Goal: Information Seeking & Learning: Learn about a topic

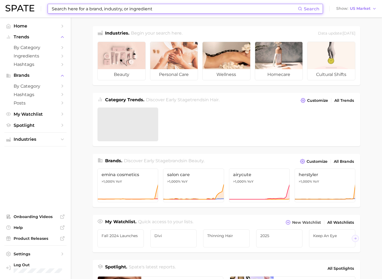
click at [111, 8] on input at bounding box center [174, 8] width 247 height 9
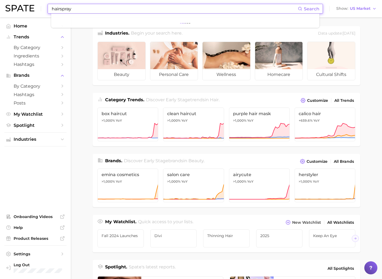
type input "hairspray"
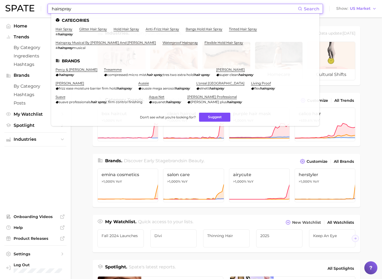
click at [211, 115] on button "Suggest" at bounding box center [214, 117] width 31 height 9
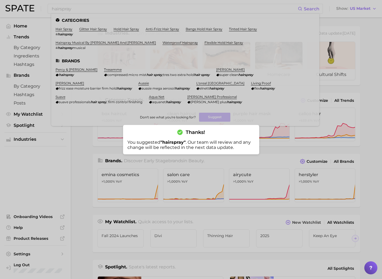
click at [90, 143] on div at bounding box center [191, 139] width 382 height 279
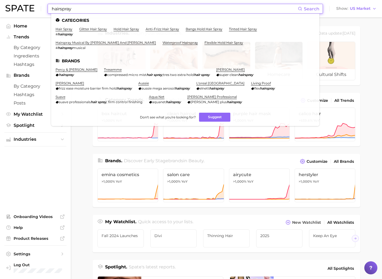
click at [79, 7] on input "hairspray" at bounding box center [174, 8] width 247 height 9
click at [64, 28] on link "hair spray" at bounding box center [64, 29] width 17 height 4
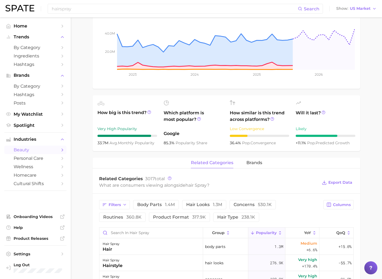
scroll to position [107, 0]
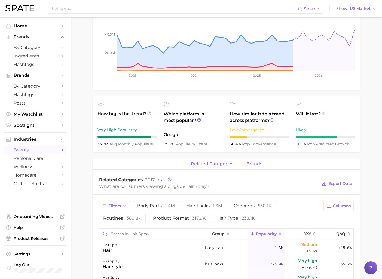
click at [253, 162] on span "brands" at bounding box center [254, 163] width 16 height 5
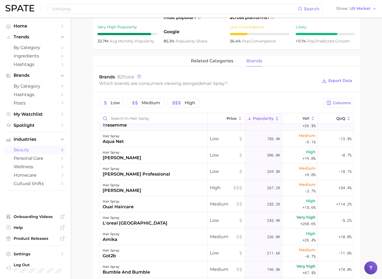
scroll to position [0, 0]
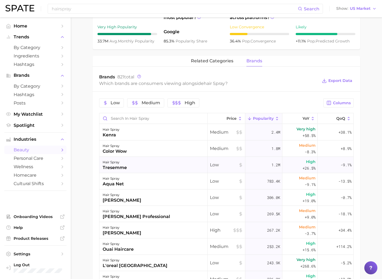
click at [111, 167] on div "tresemme" at bounding box center [115, 167] width 24 height 7
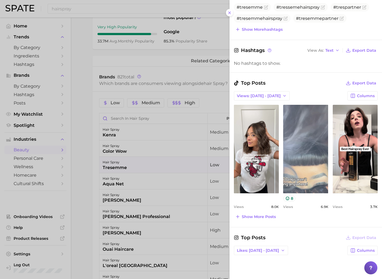
scroll to position [140, 0]
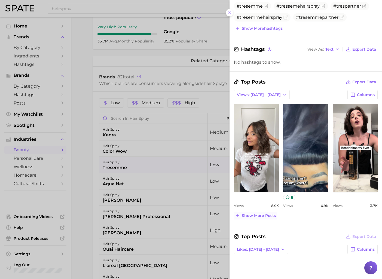
click at [267, 214] on span "Show more posts" at bounding box center [259, 215] width 34 height 5
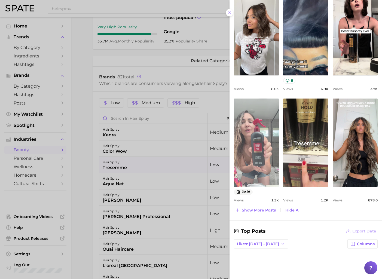
scroll to position [258, 0]
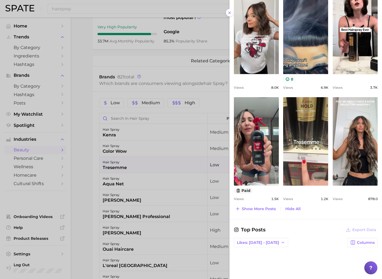
click at [131, 140] on div at bounding box center [191, 139] width 382 height 279
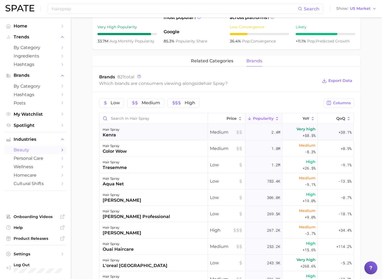
click at [129, 133] on div "hair spray kenra" at bounding box center [153, 132] width 108 height 16
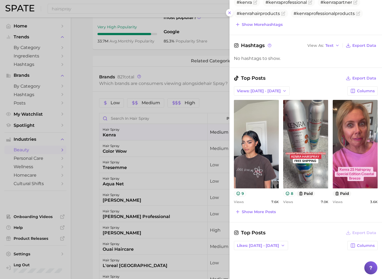
scroll to position [148, 0]
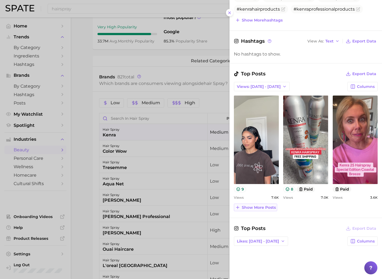
click at [254, 207] on span "Show more posts" at bounding box center [259, 207] width 34 height 5
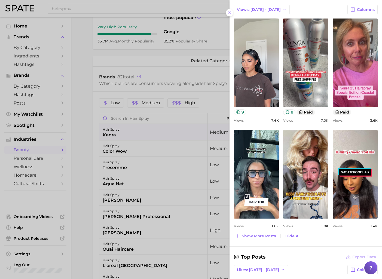
scroll to position [230, 0]
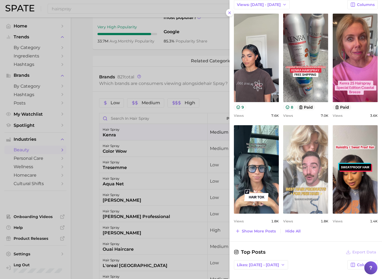
click at [294, 183] on link "view post on TikTok" at bounding box center [305, 169] width 45 height 88
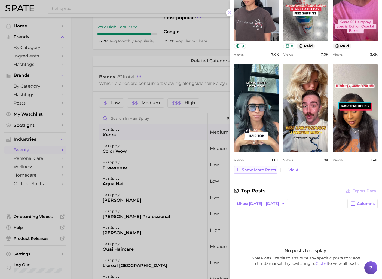
scroll to position [292, 0]
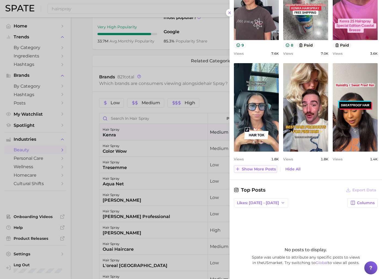
click at [257, 169] on span "Show more posts" at bounding box center [259, 169] width 34 height 5
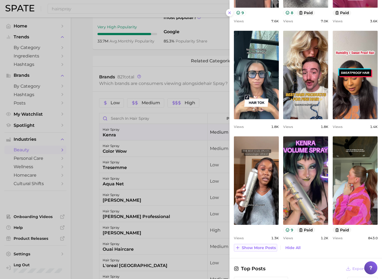
scroll to position [362, 0]
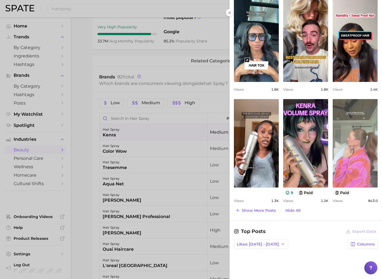
click at [363, 154] on link "view post on TikTok" at bounding box center [355, 143] width 45 height 88
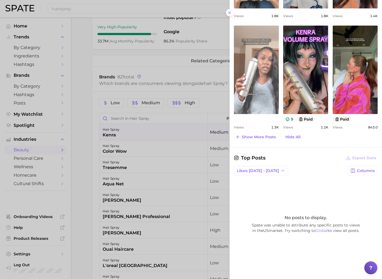
scroll to position [435, 0]
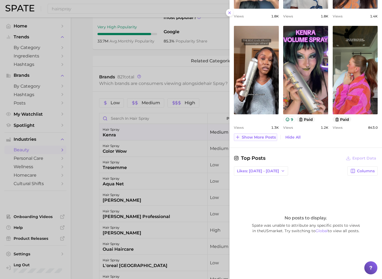
click at [254, 140] on button "Show more posts" at bounding box center [255, 137] width 43 height 8
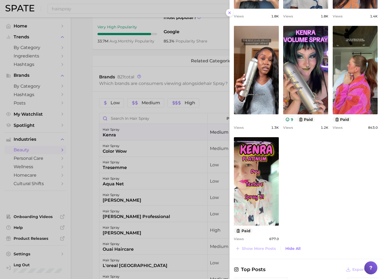
scroll to position [0, 0]
click at [96, 146] on div at bounding box center [191, 139] width 382 height 279
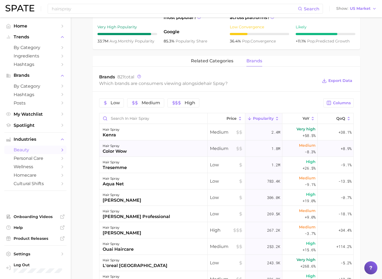
click at [130, 149] on div "hair spray color wow" at bounding box center [153, 148] width 108 height 16
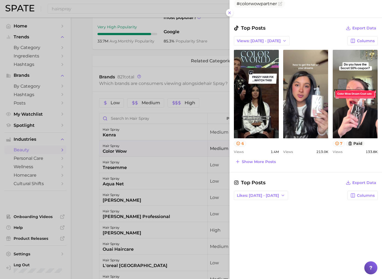
scroll to position [246, 0]
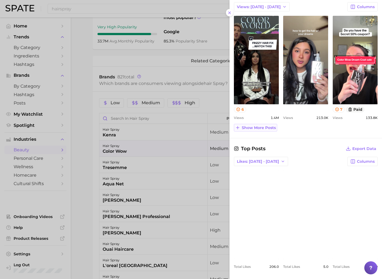
click at [255, 125] on span "Show more posts" at bounding box center [259, 127] width 34 height 5
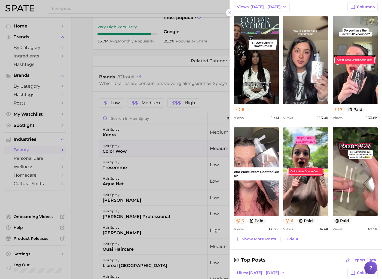
scroll to position [0, 0]
